Goal: Use online tool/utility

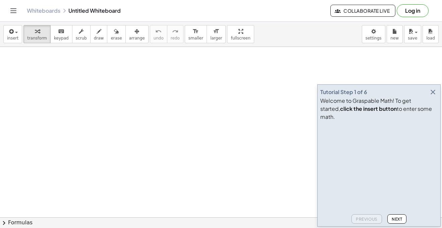
click at [435, 96] on icon "button" at bounding box center [433, 92] width 8 height 8
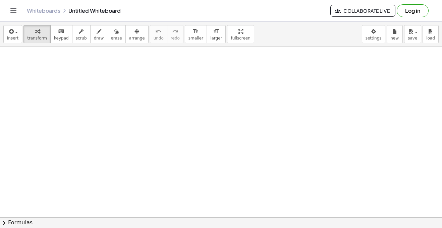
drag, startPoint x: 367, startPoint y: 71, endPoint x: 356, endPoint y: 71, distance: 10.8
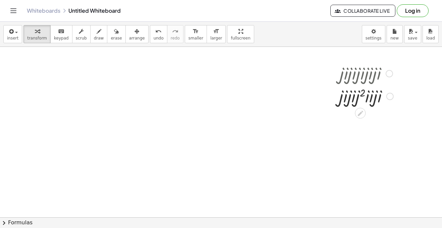
click at [342, 75] on div at bounding box center [366, 73] width 61 height 23
drag, startPoint x: 342, startPoint y: 99, endPoint x: 348, endPoint y: 99, distance: 6.7
drag, startPoint x: 339, startPoint y: 98, endPoint x: 351, endPoint y: 104, distance: 13.4
click at [351, 104] on div at bounding box center [366, 96] width 62 height 23
drag, startPoint x: 369, startPoint y: 98, endPoint x: 373, endPoint y: 96, distance: 4.7
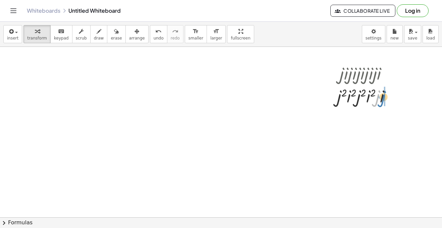
drag, startPoint x: 378, startPoint y: 100, endPoint x: 386, endPoint y: 96, distance: 8.1
click at [386, 96] on div at bounding box center [366, 96] width 65 height 23
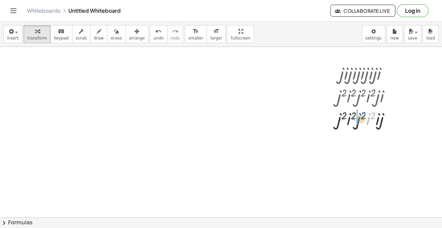
drag, startPoint x: 369, startPoint y: 121, endPoint x: 360, endPoint y: 121, distance: 9.4
click at [360, 121] on div at bounding box center [366, 118] width 65 height 23
drag, startPoint x: 358, startPoint y: 122, endPoint x: 385, endPoint y: 131, distance: 28.0
click at [154, 34] on div "undo" at bounding box center [159, 31] width 10 height 8
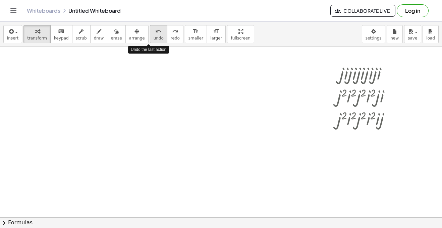
click at [154, 34] on div "undo" at bounding box center [159, 31] width 10 height 8
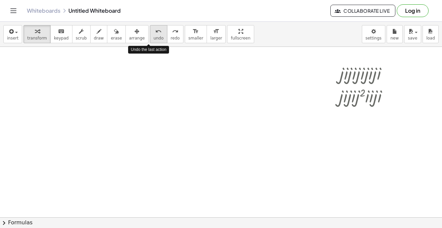
click at [154, 34] on div "undo" at bounding box center [159, 31] width 10 height 8
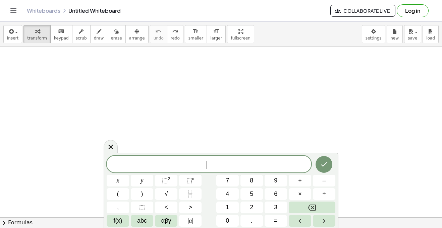
click at [351, 15] on button "Collaborate Live" at bounding box center [362, 11] width 65 height 12
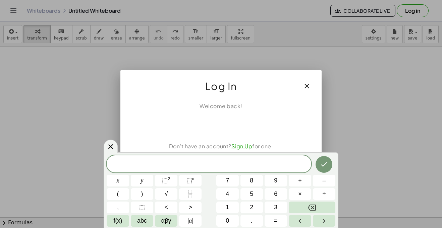
click at [309, 87] on icon "button" at bounding box center [307, 86] width 8 height 8
